Goal: Information Seeking & Learning: Learn about a topic

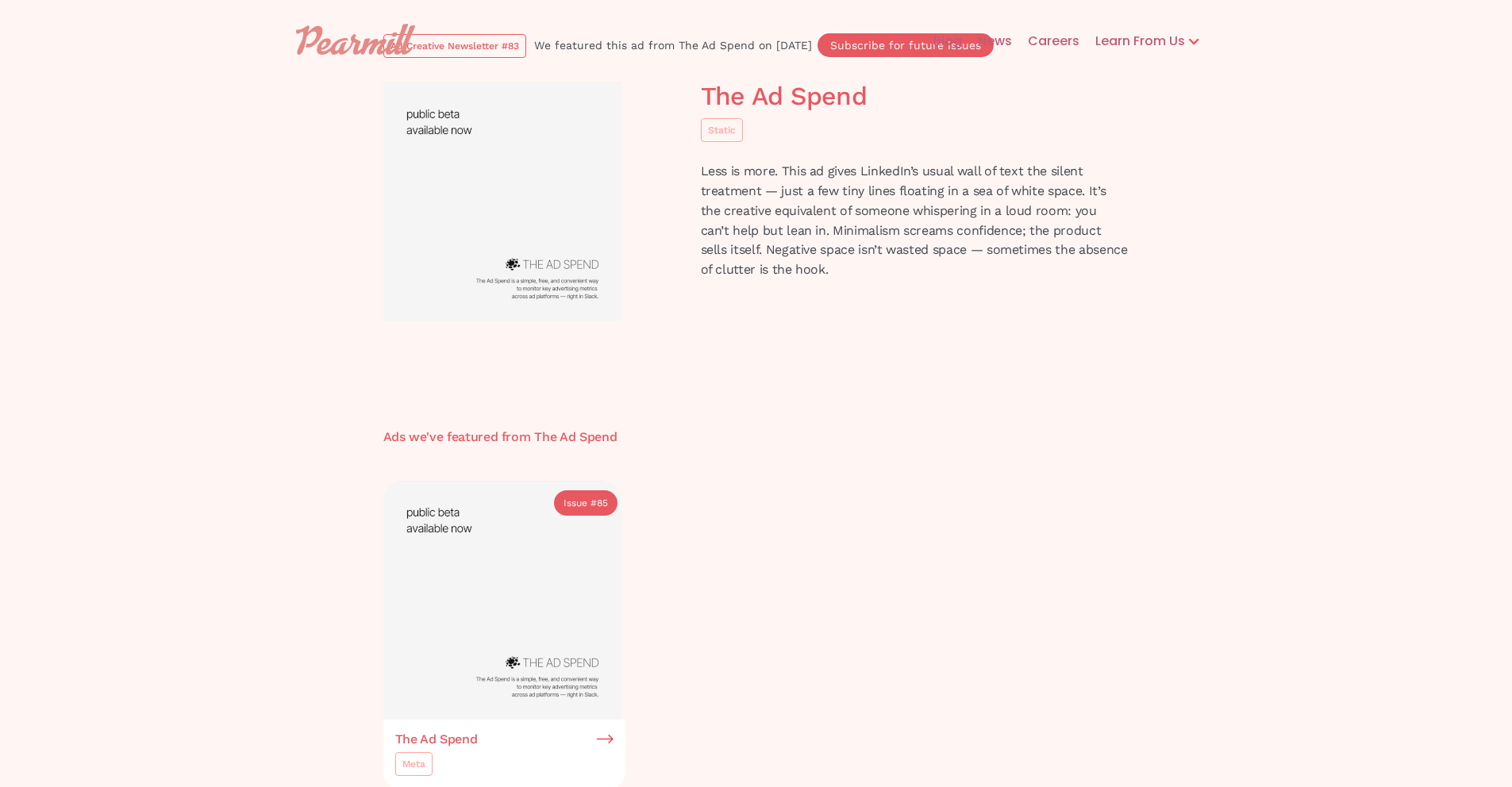
click at [1135, 39] on div "Learn From Us" at bounding box center [1132, 41] width 106 height 19
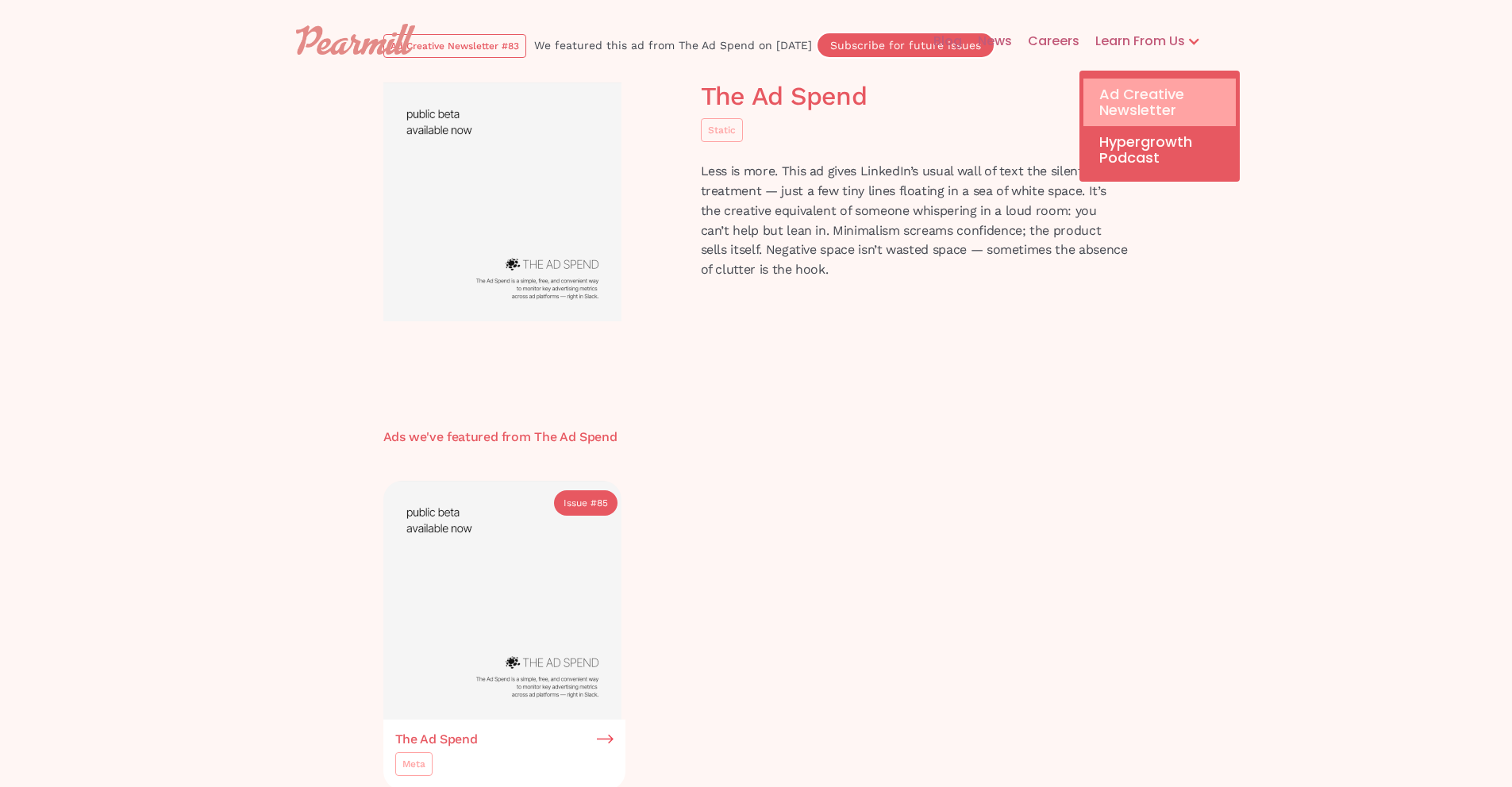
click at [1179, 107] on link "Ad Creative Newsletter" at bounding box center [1159, 103] width 152 height 48
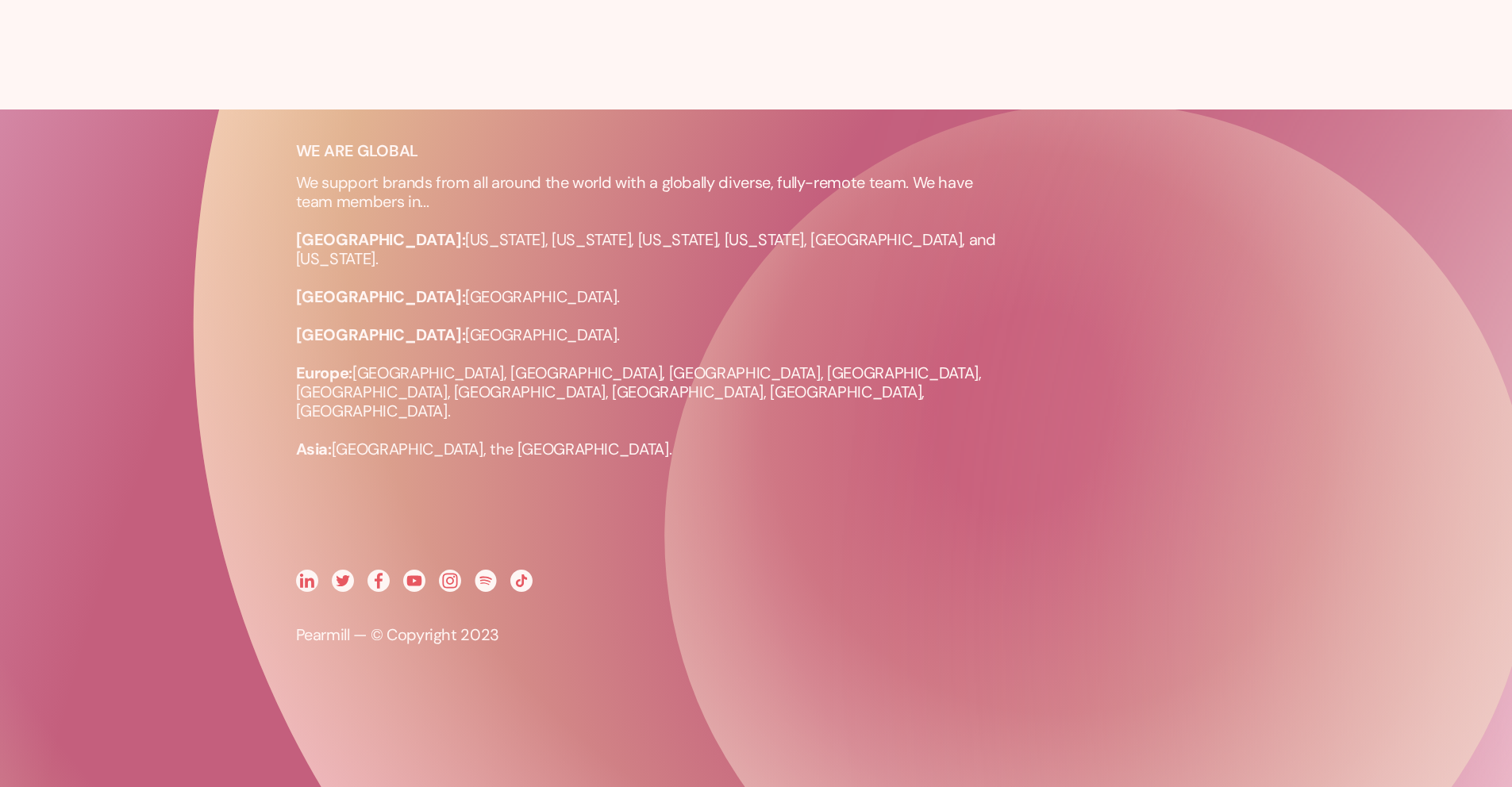
scroll to position [1293, 0]
click at [448, 593] on div at bounding box center [415, 597] width 238 height 55
click at [450, 588] on img at bounding box center [449, 580] width 22 height 22
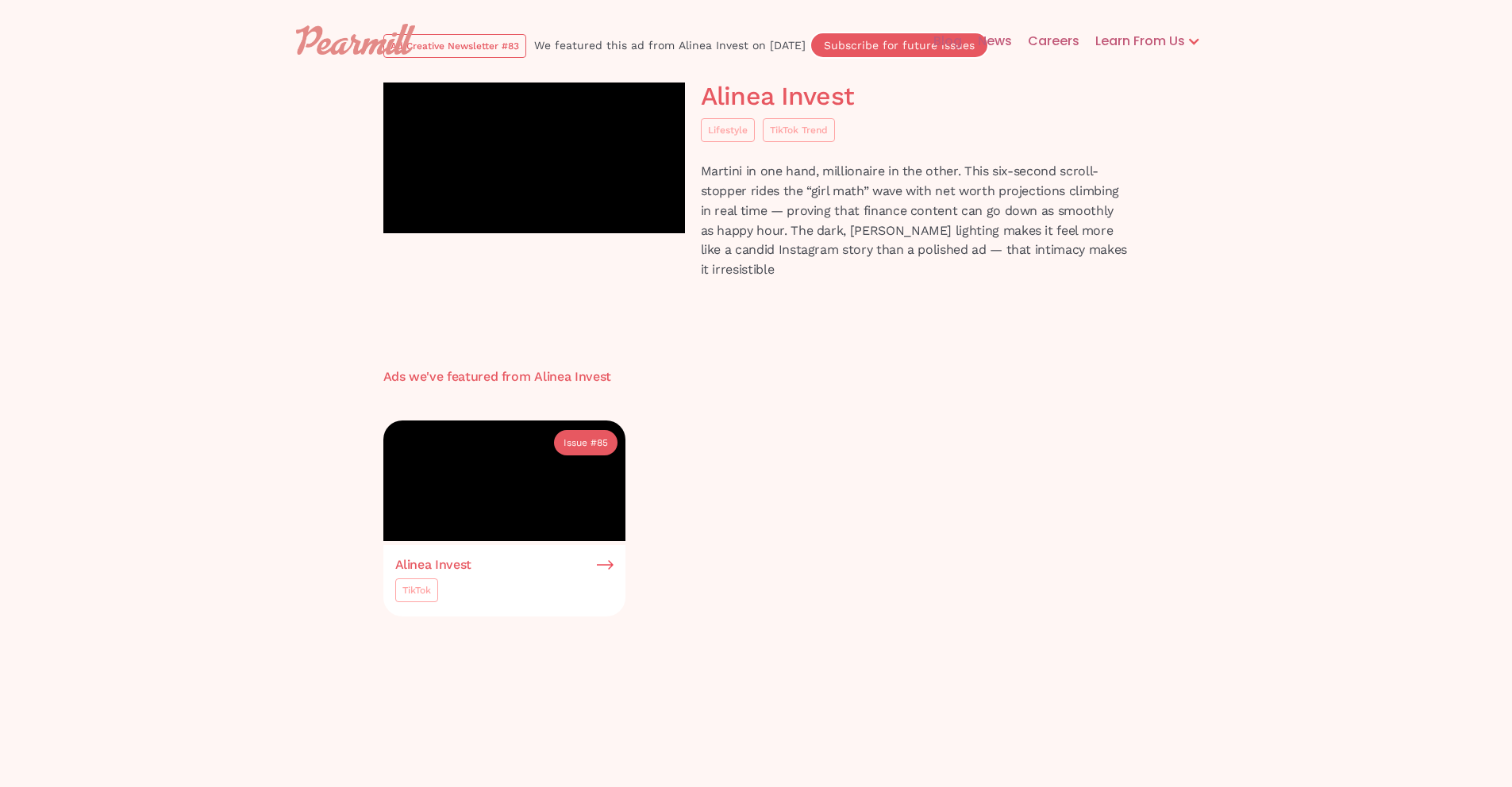
click at [495, 40] on div "Blog News Careers Learn From Us Ad Creative Newsletter Hypergrowth Podcast" at bounding box center [756, 41] width 953 height 50
click at [1130, 44] on div "Learn From Us" at bounding box center [1132, 41] width 106 height 19
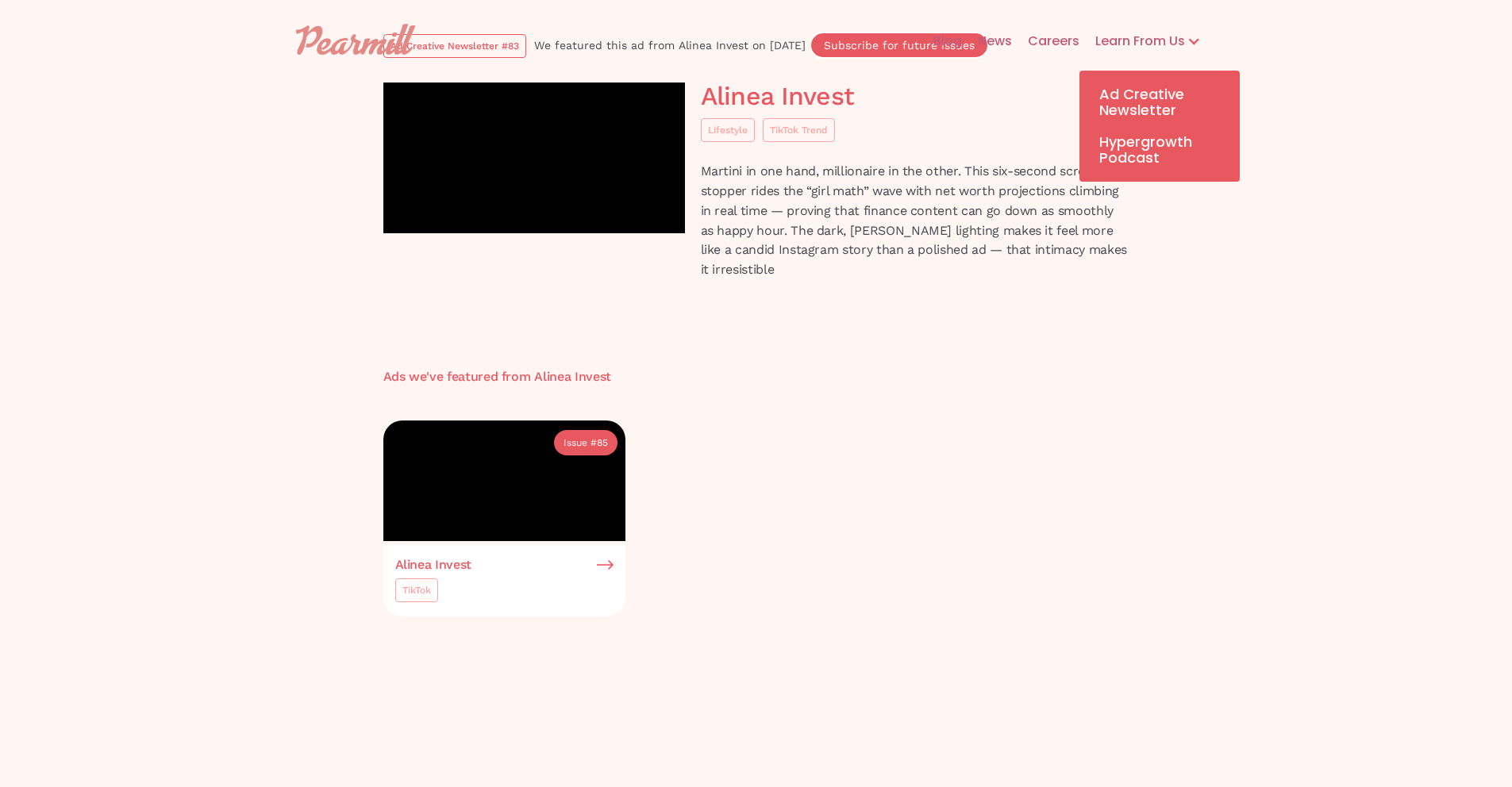
click at [1051, 44] on link "Careers" at bounding box center [1046, 41] width 68 height 50
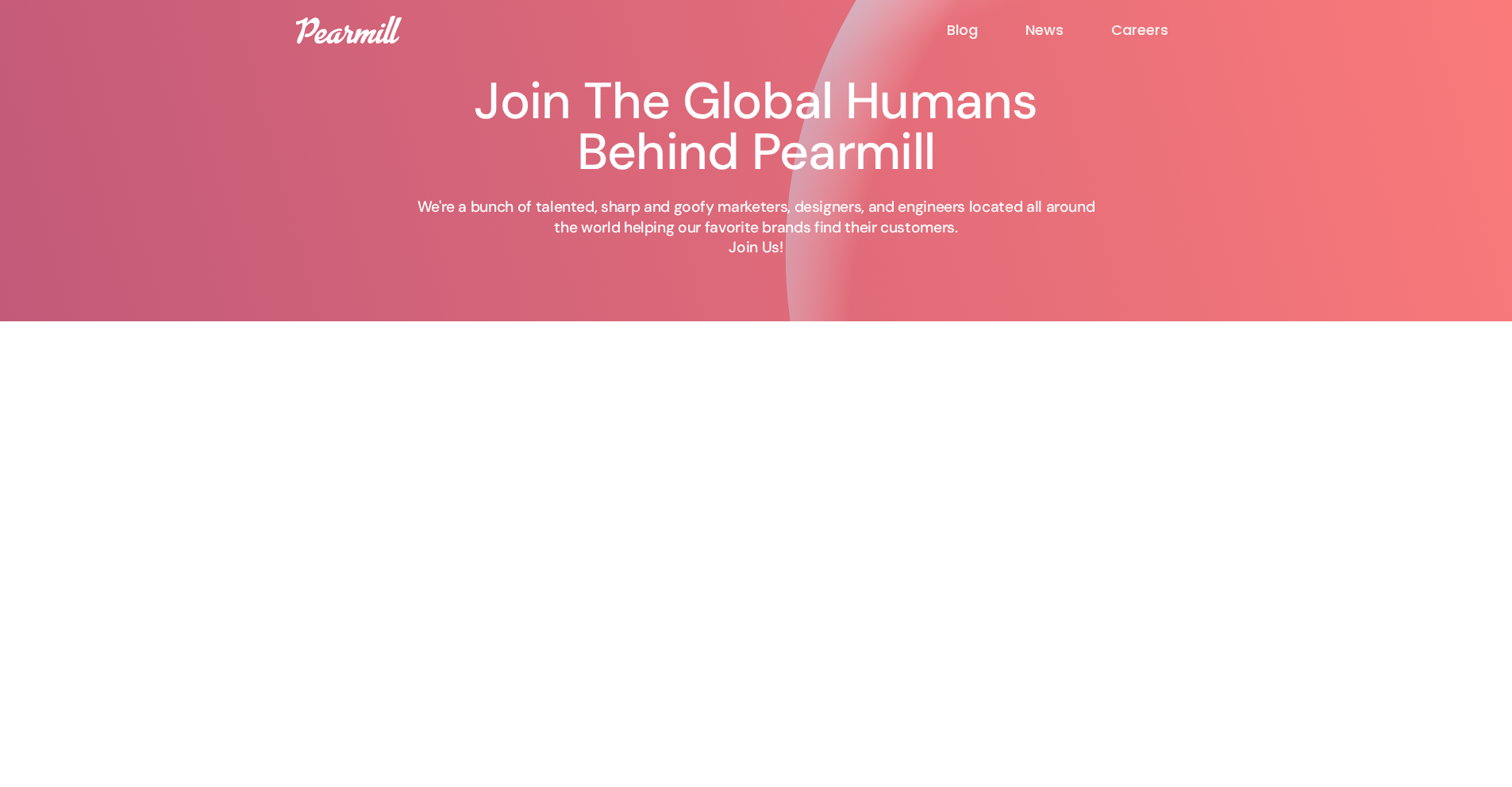
click at [966, 17] on div "Blog News Careers" at bounding box center [756, 30] width 953 height 28
click at [967, 26] on link "Blog" at bounding box center [986, 30] width 79 height 19
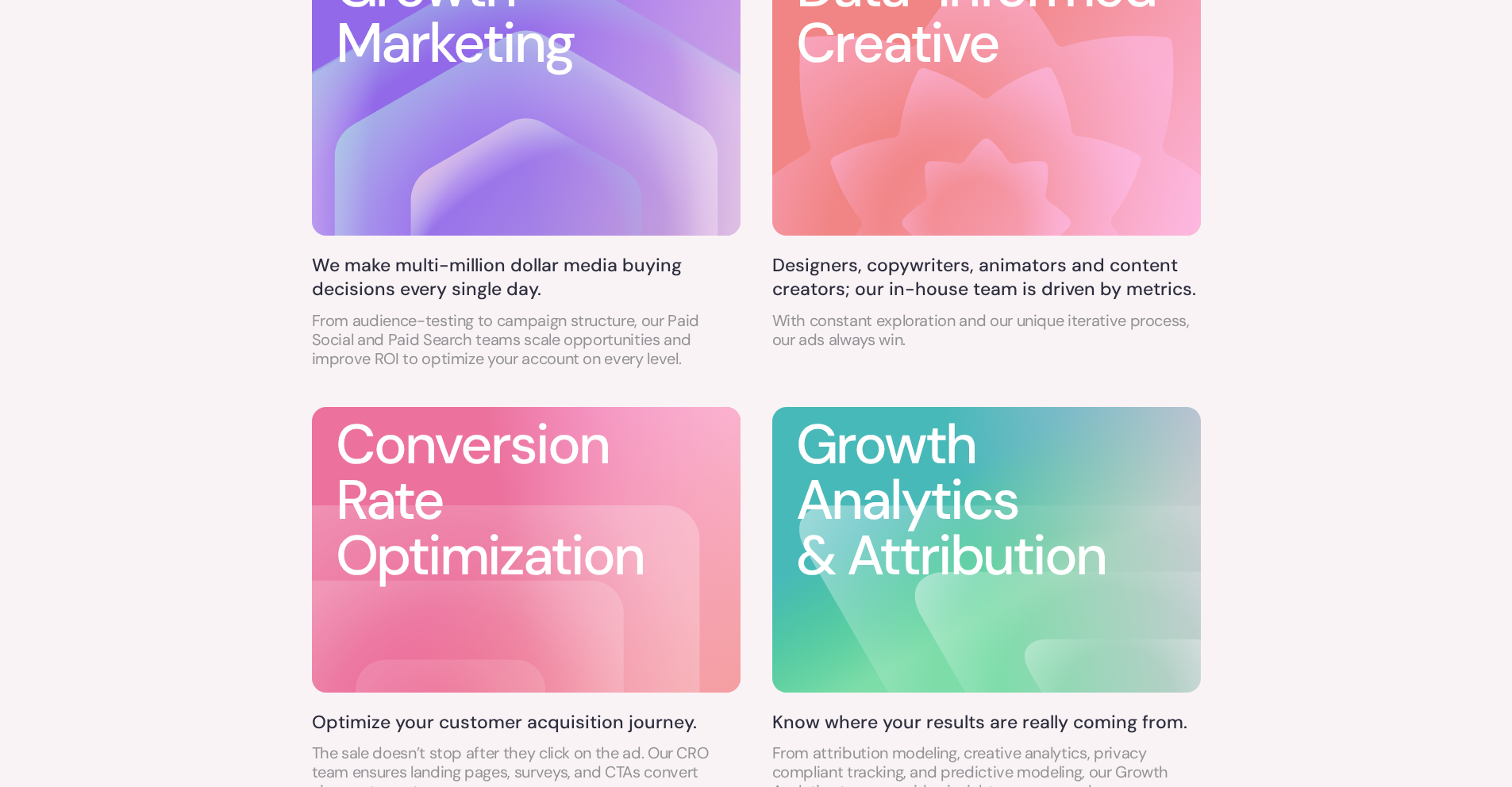
scroll to position [1170, 0]
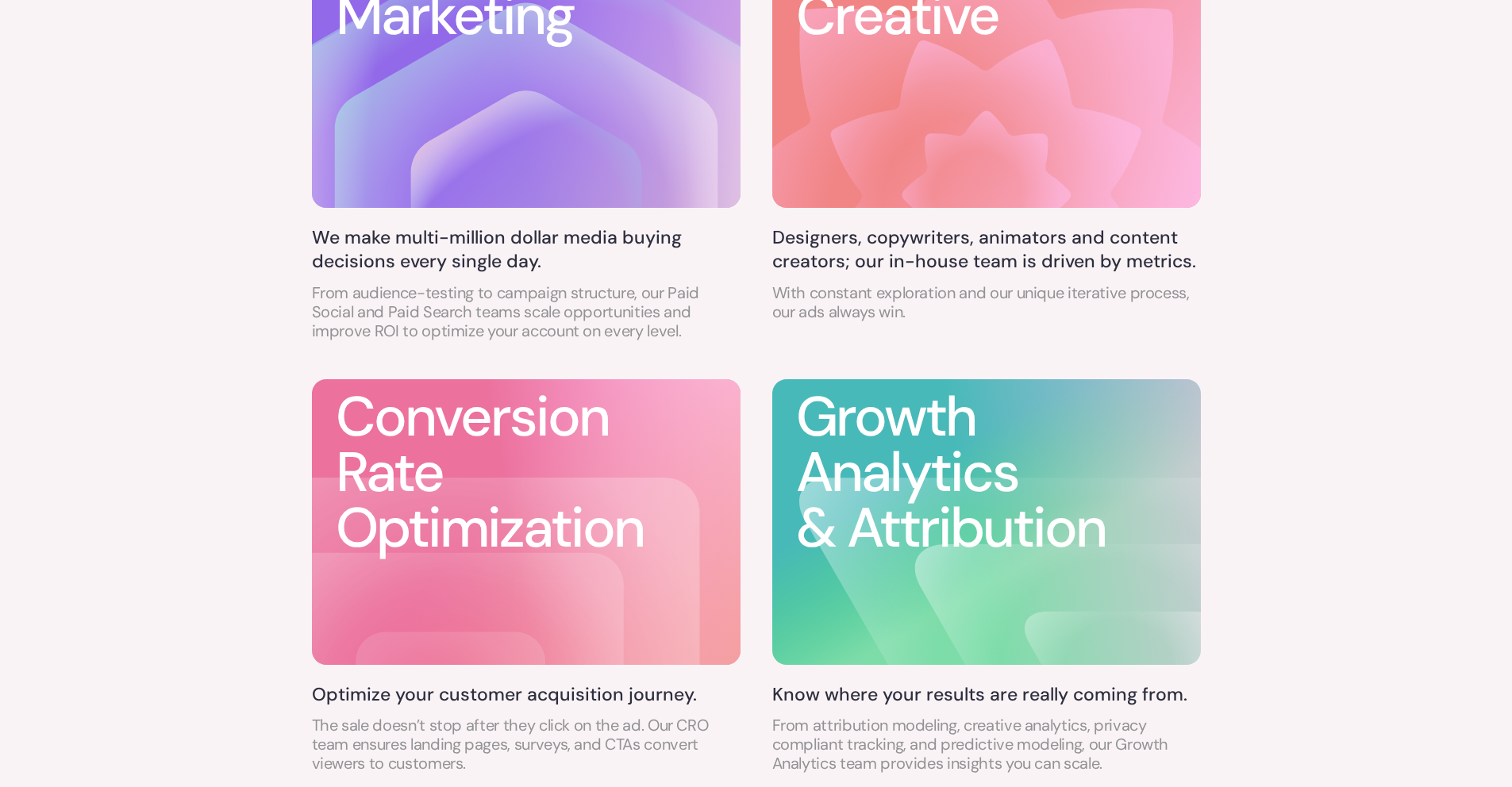
click at [484, 98] on g at bounding box center [526, 444] width 515 height 1063
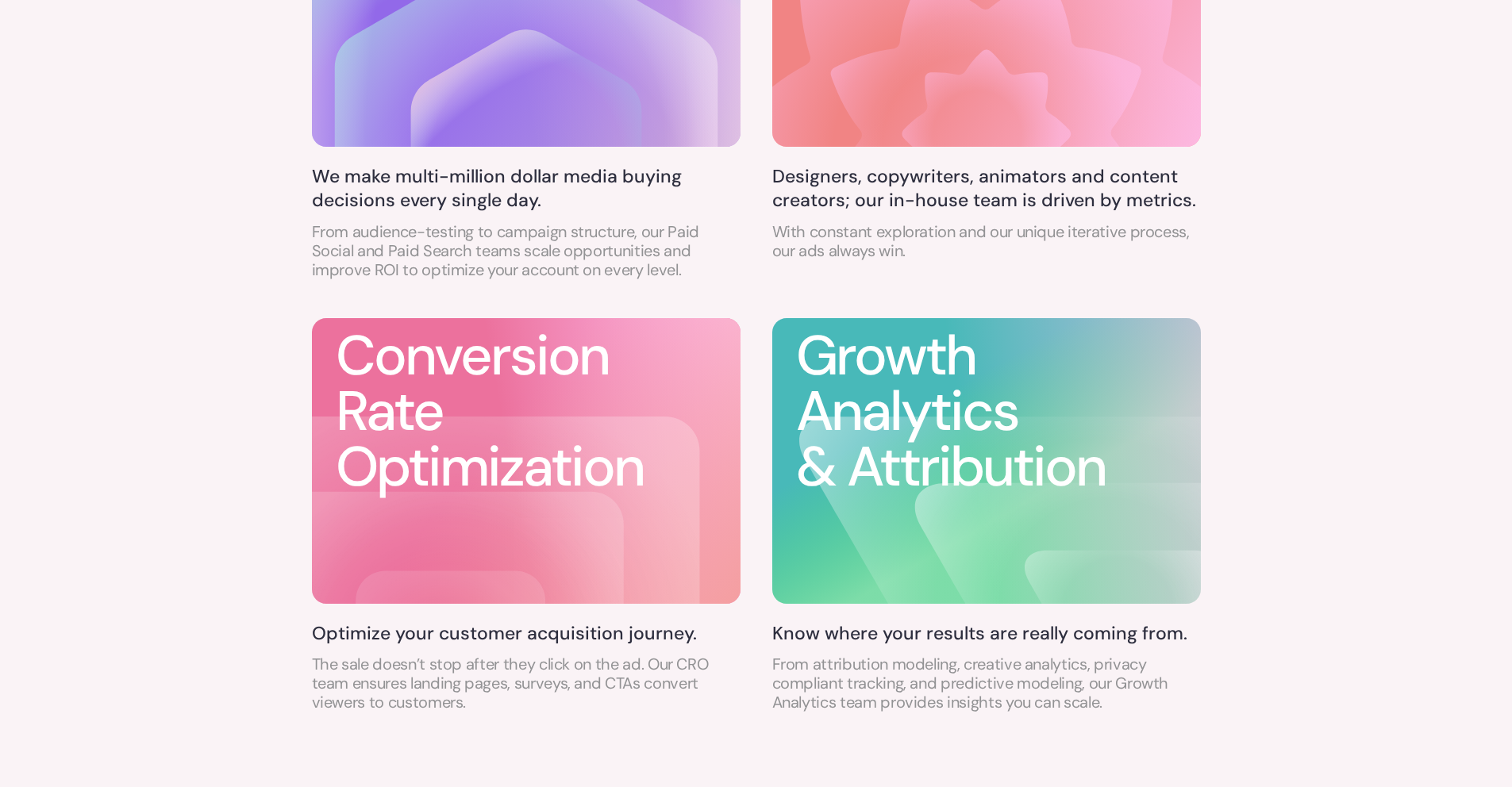
scroll to position [1235, 0]
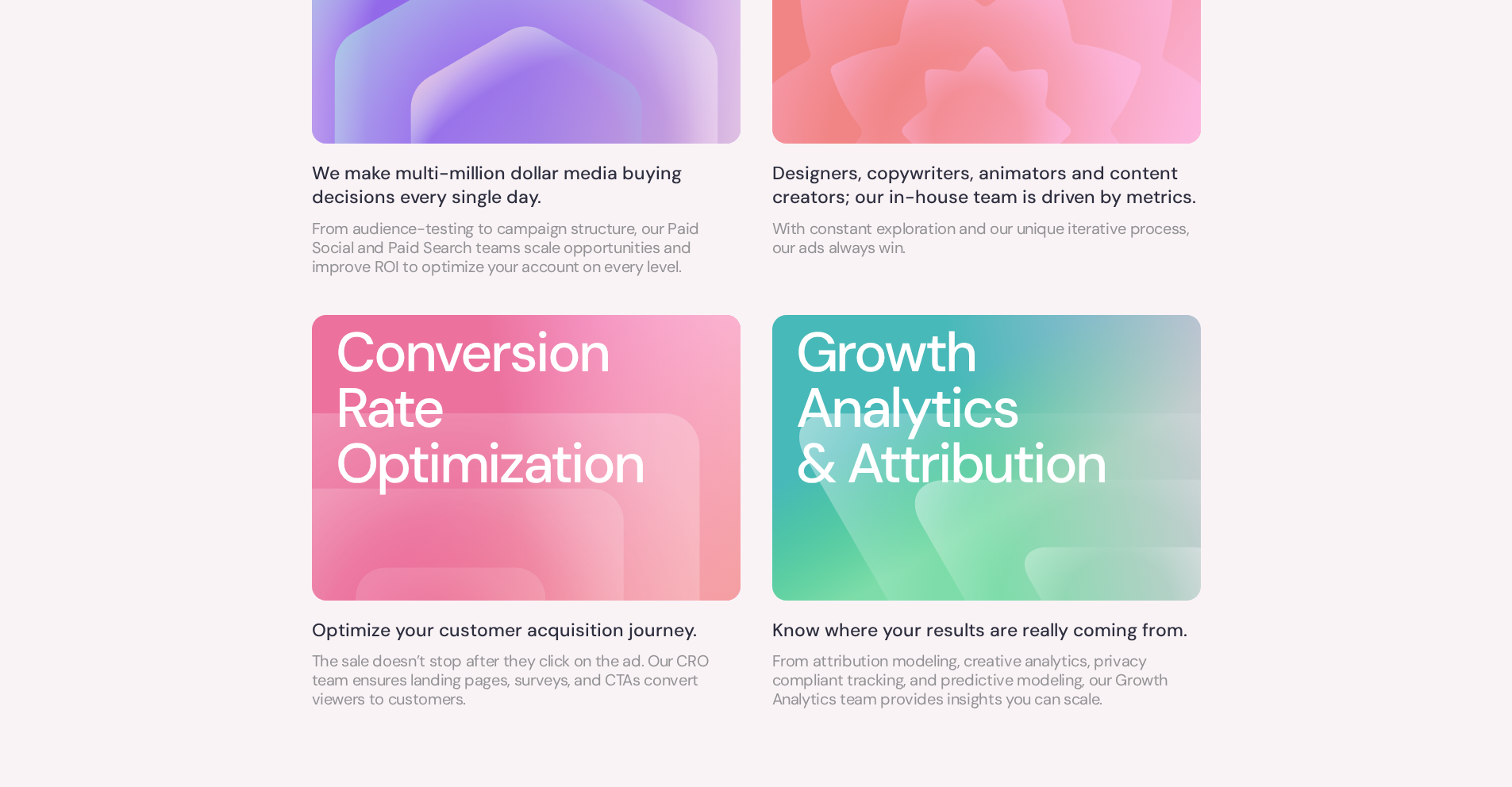
click at [500, 134] on icon at bounding box center [526, 154] width 231 height 256
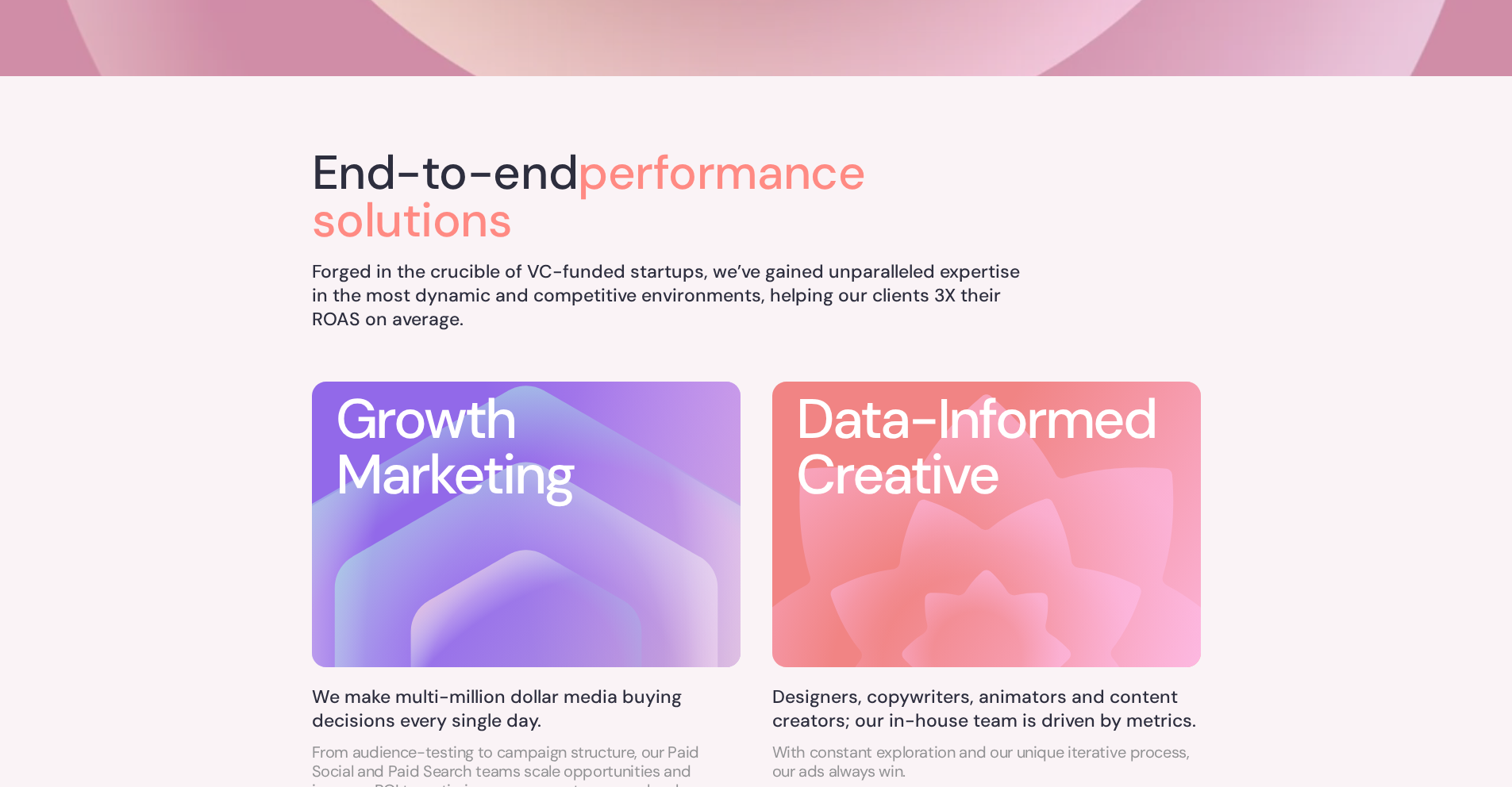
click at [482, 434] on h3 "Growth Marketing" at bounding box center [455, 448] width 238 height 111
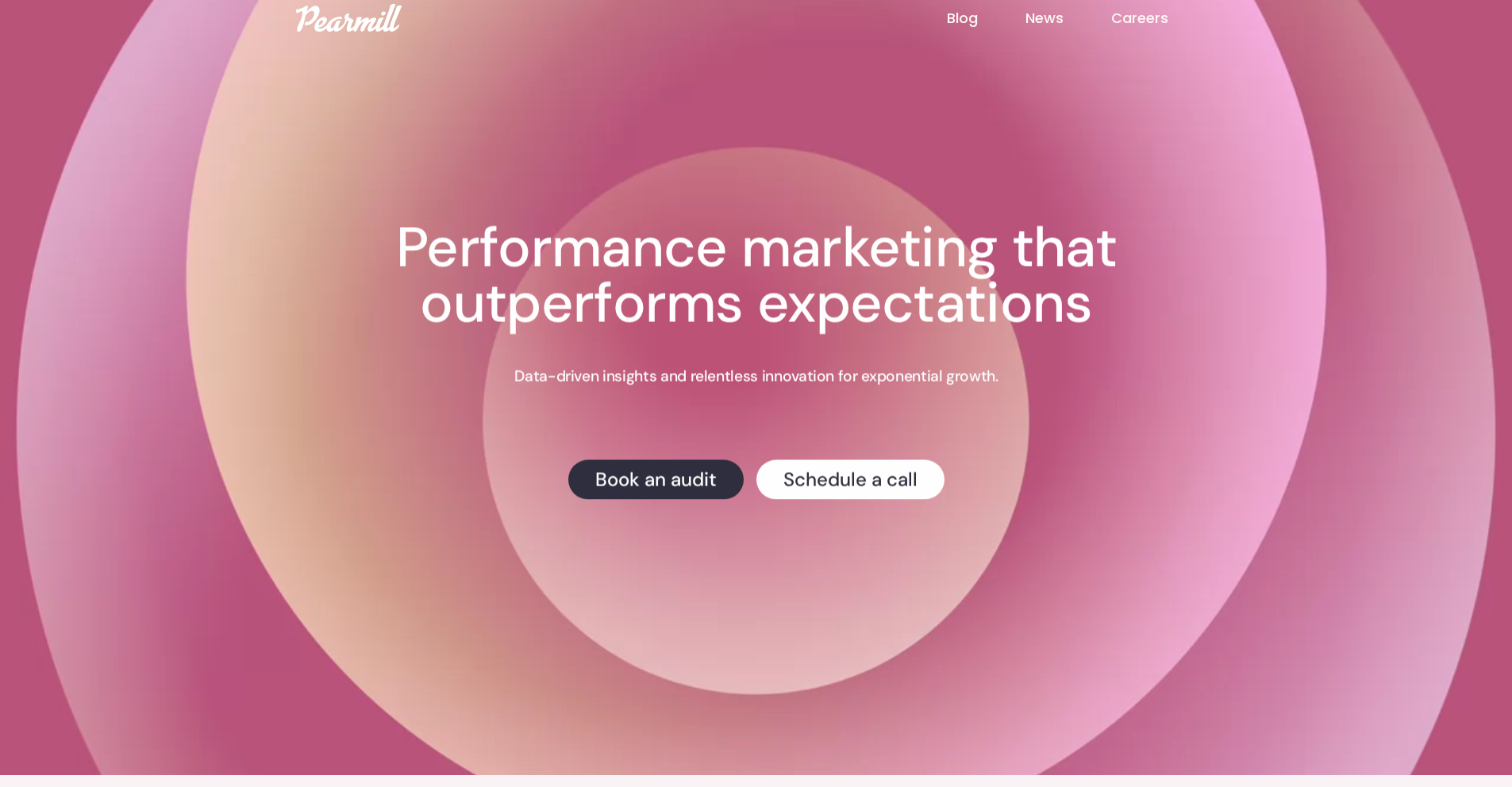
scroll to position [0, 0]
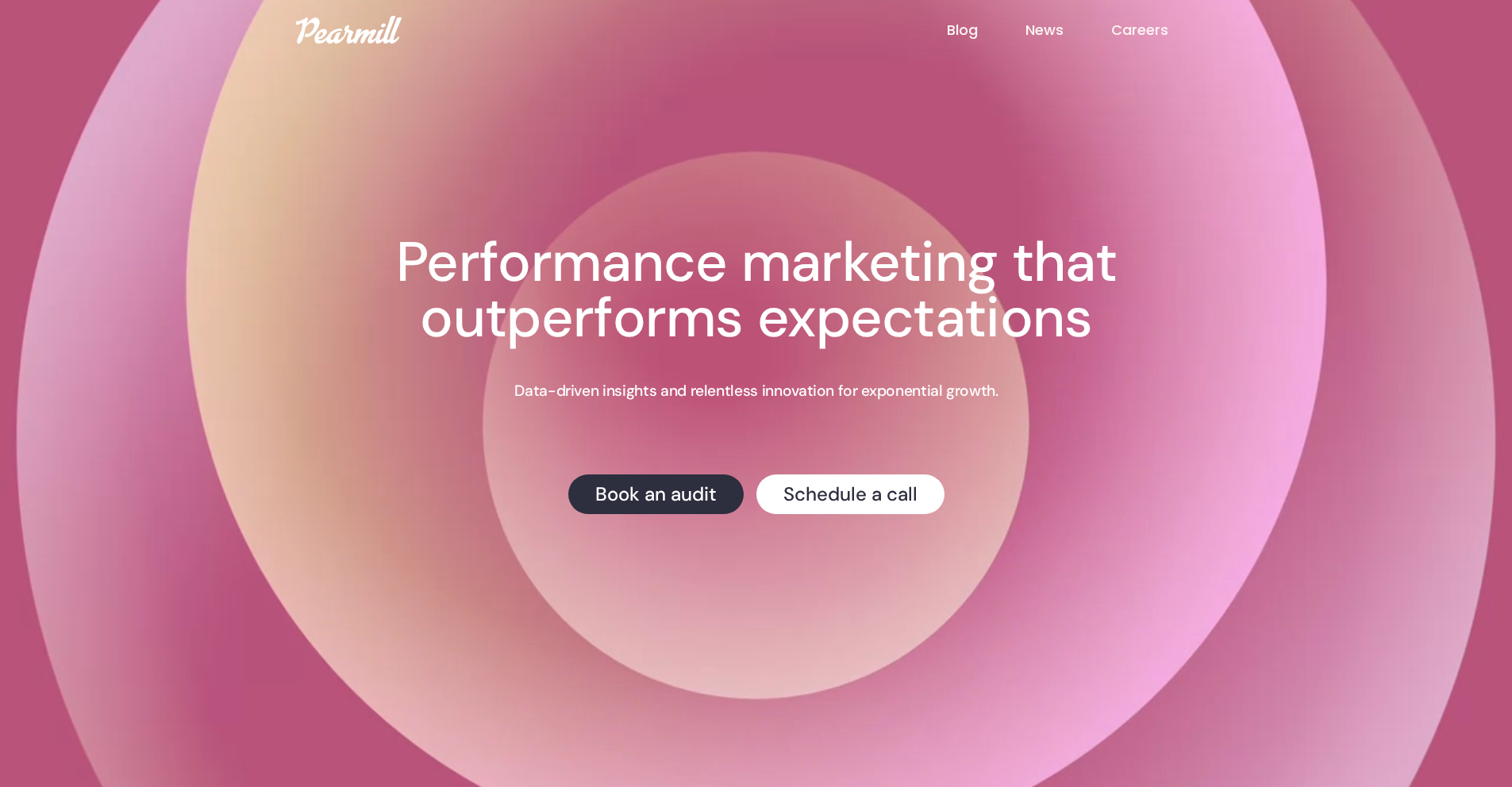
click at [959, 26] on link "Blog" at bounding box center [986, 30] width 79 height 21
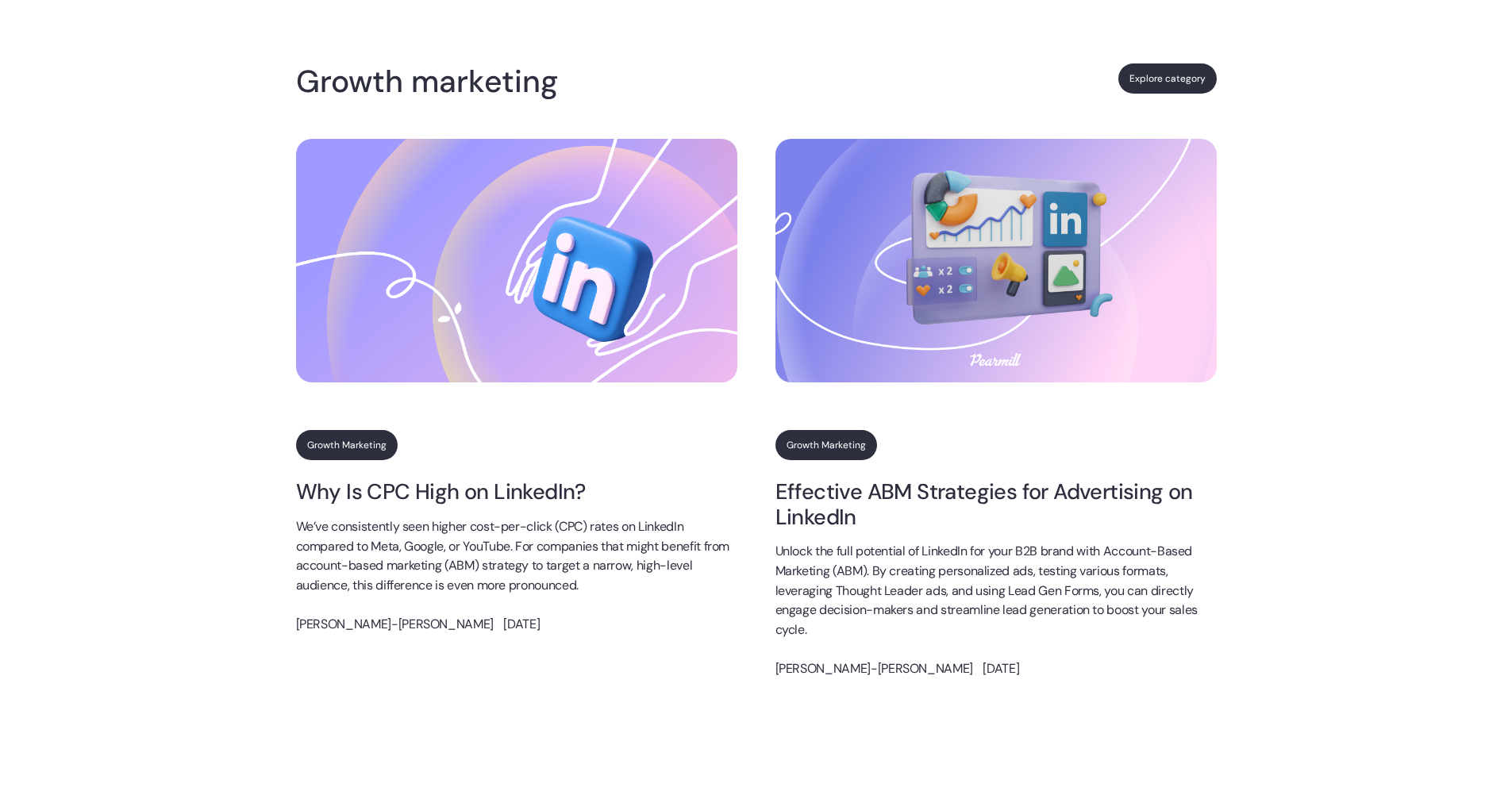
scroll to position [2826, 0]
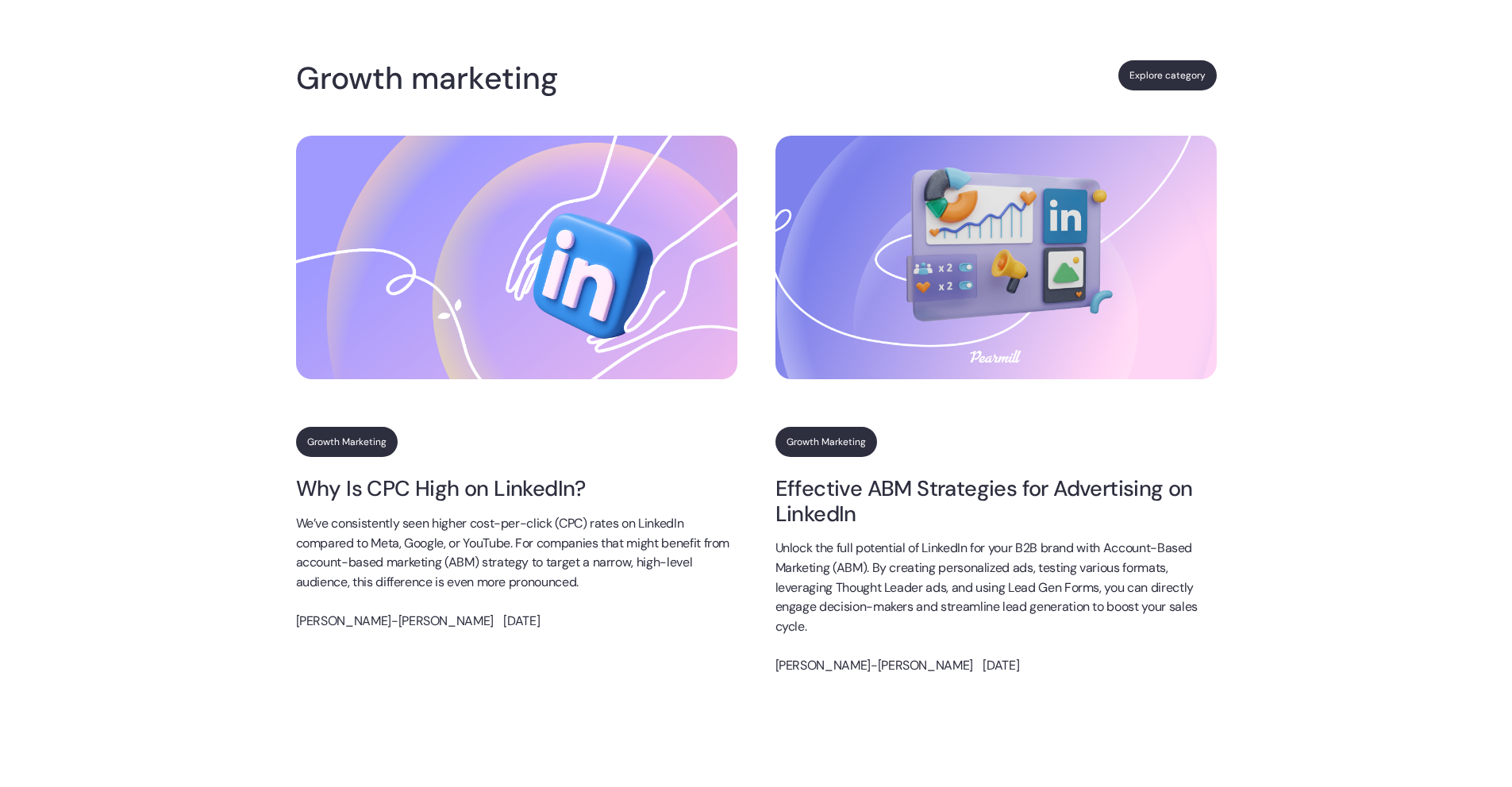
click at [477, 324] on img at bounding box center [516, 257] width 441 height 243
click at [869, 487] on link "Effective ABM Strategies for Advertising on LinkedIn" at bounding box center [996, 501] width 441 height 50
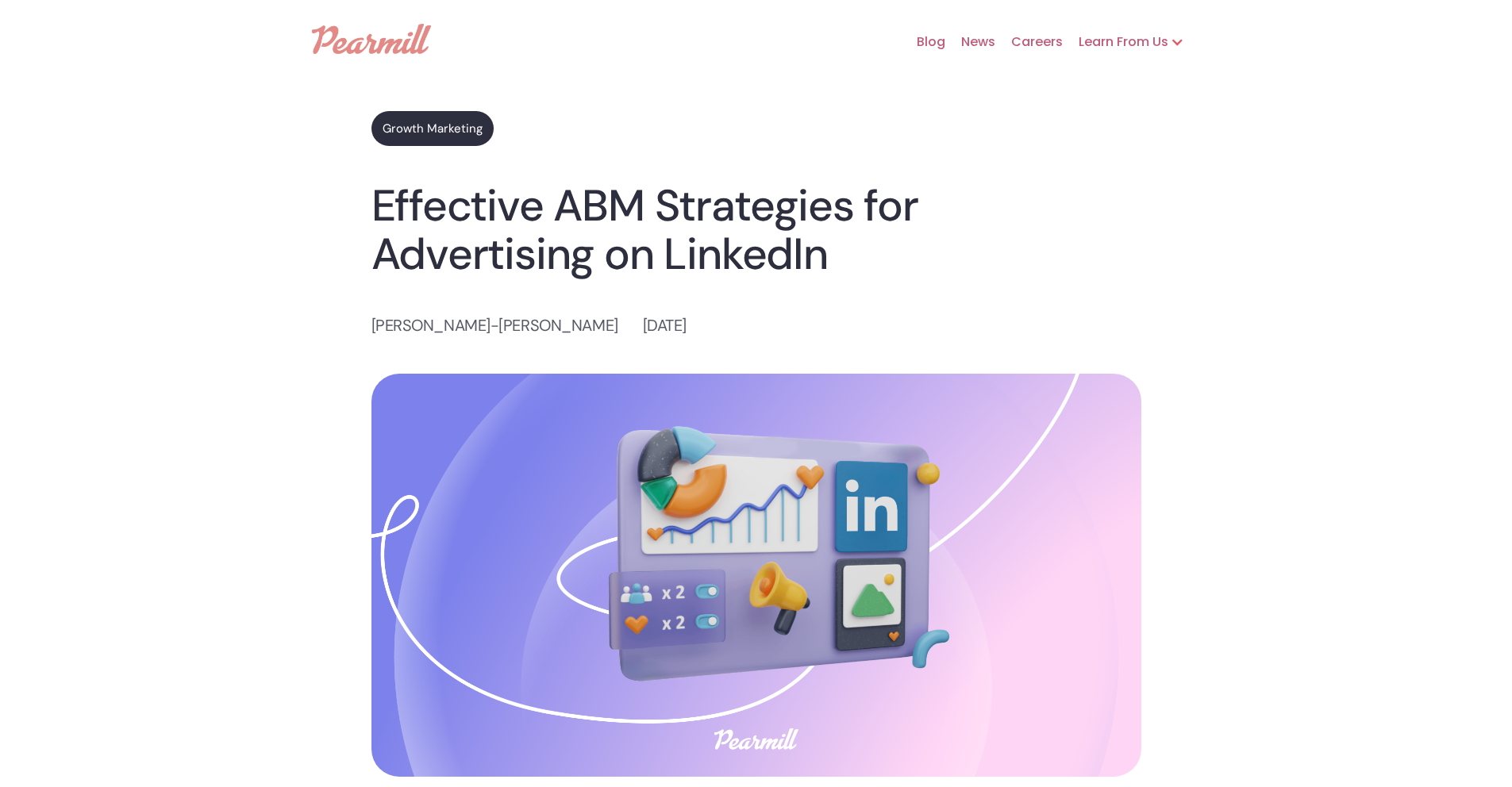
click at [1135, 37] on div "Learn From Us" at bounding box center [1116, 41] width 106 height 19
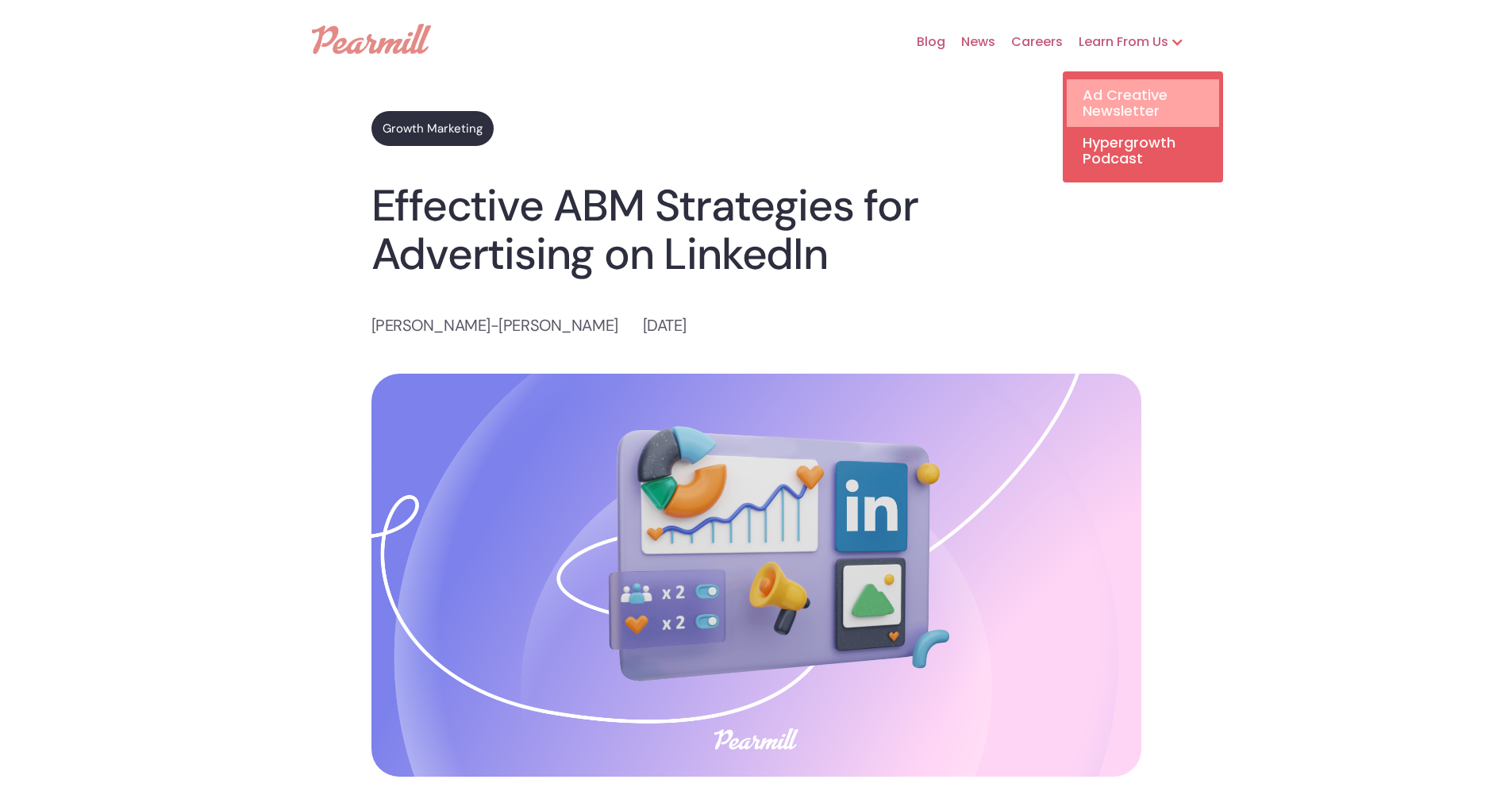
click at [1147, 108] on link "Ad Creative Newsletter" at bounding box center [1143, 103] width 152 height 48
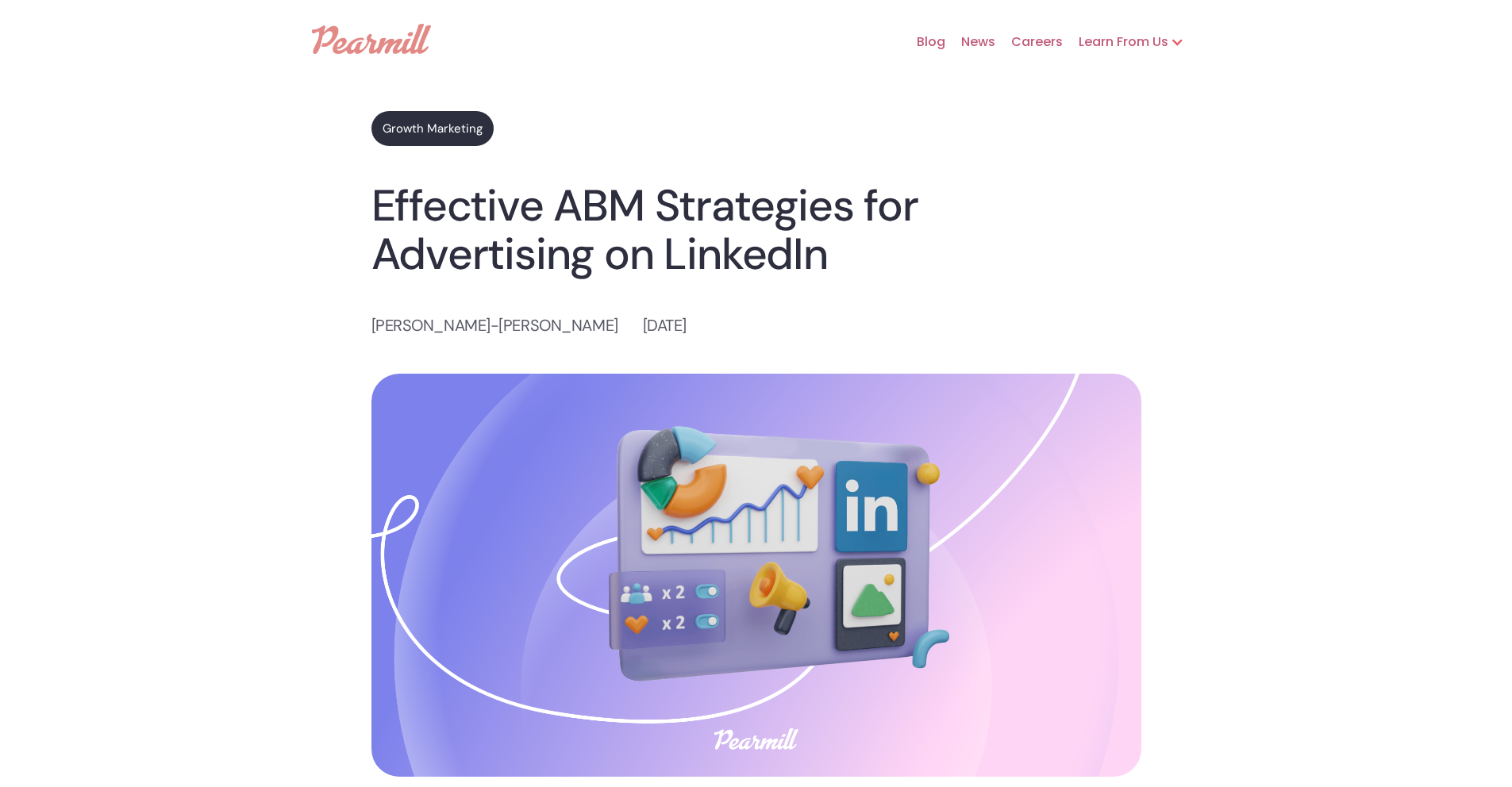
click at [1117, 37] on div "Learn From Us" at bounding box center [1116, 41] width 106 height 19
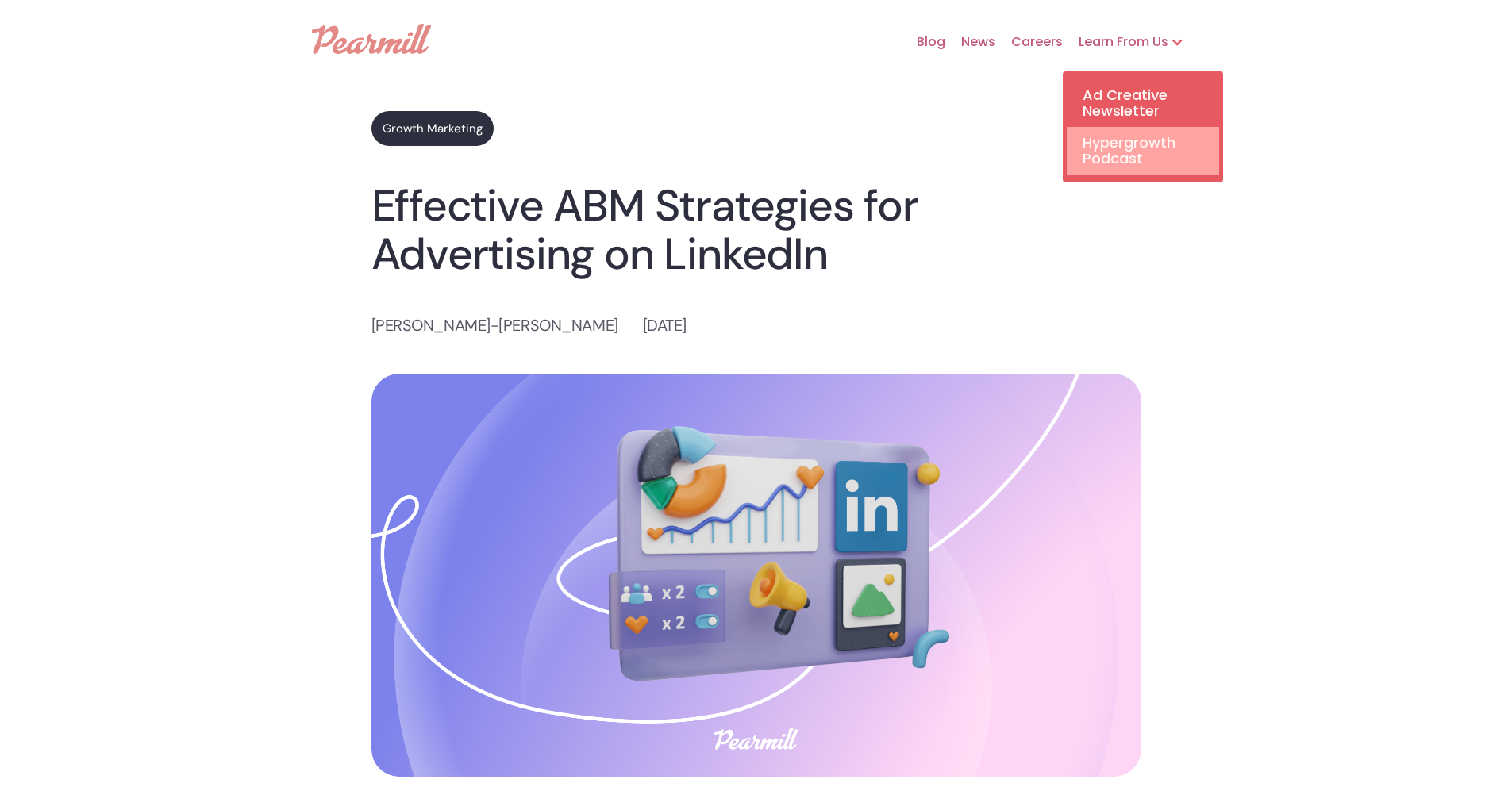
click at [1123, 163] on link "Hypergrowth Podcast" at bounding box center [1143, 151] width 152 height 48
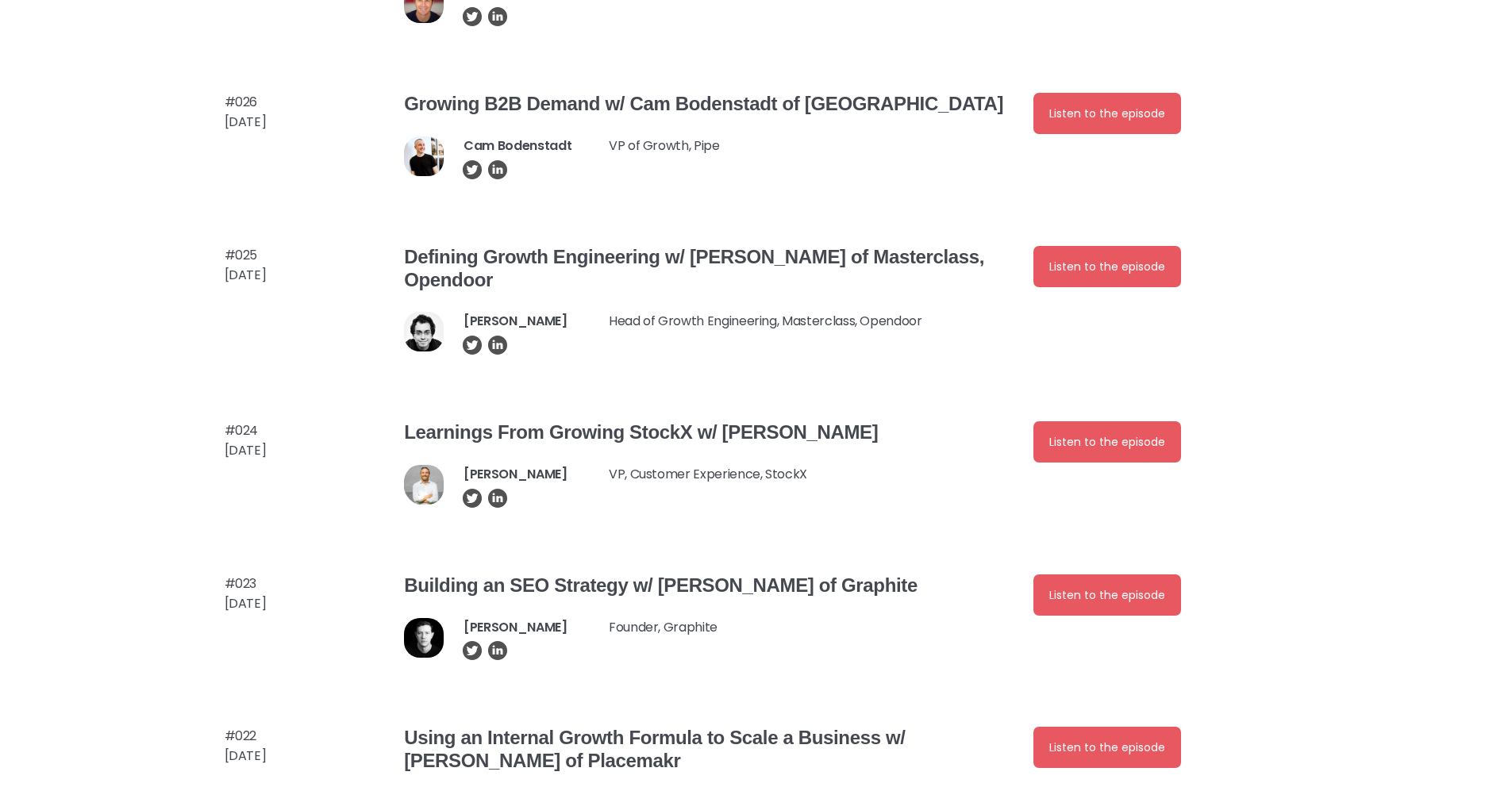
scroll to position [1355, 0]
